Goal: Find specific page/section: Find specific page/section

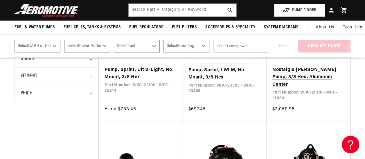
click at [288, 75] on link "Nostalgia [PERSON_NAME] Pump, 3/8 Hex, Aluminum Center" at bounding box center [308, 77] width 72 height 22
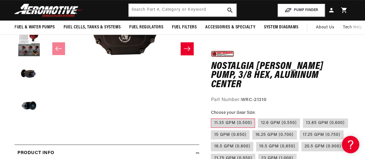
scroll to position [58, 0]
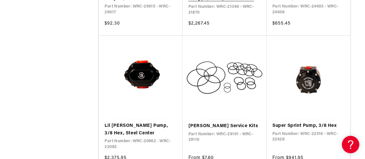
scroll to position [435, 0]
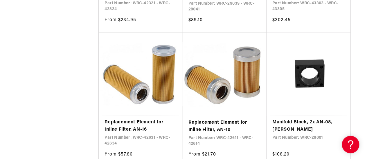
scroll to position [1364, 0]
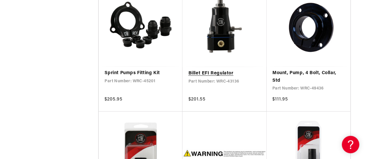
scroll to position [2525, 0]
